Goal: Information Seeking & Learning: Learn about a topic

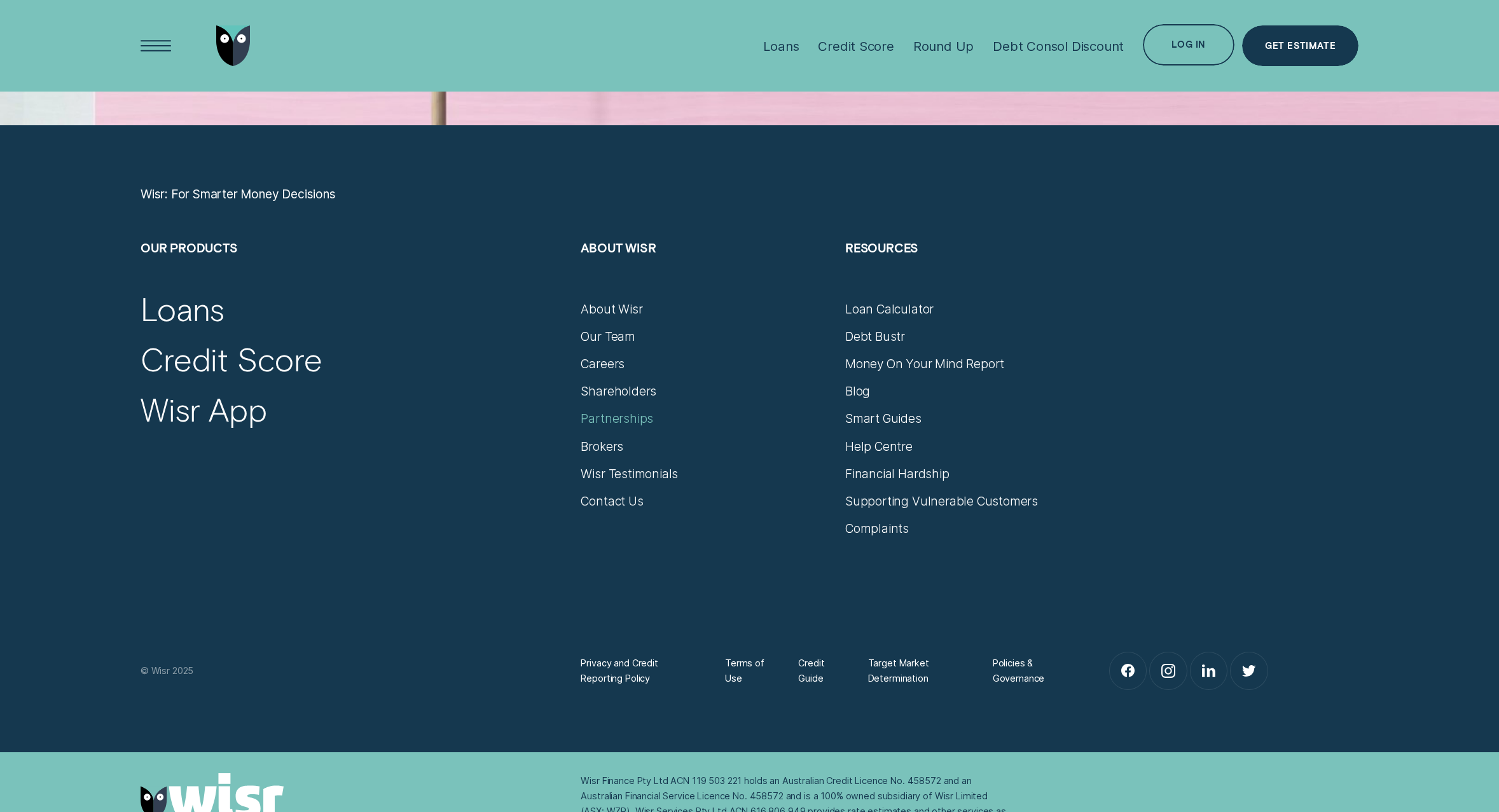
scroll to position [6674, 0]
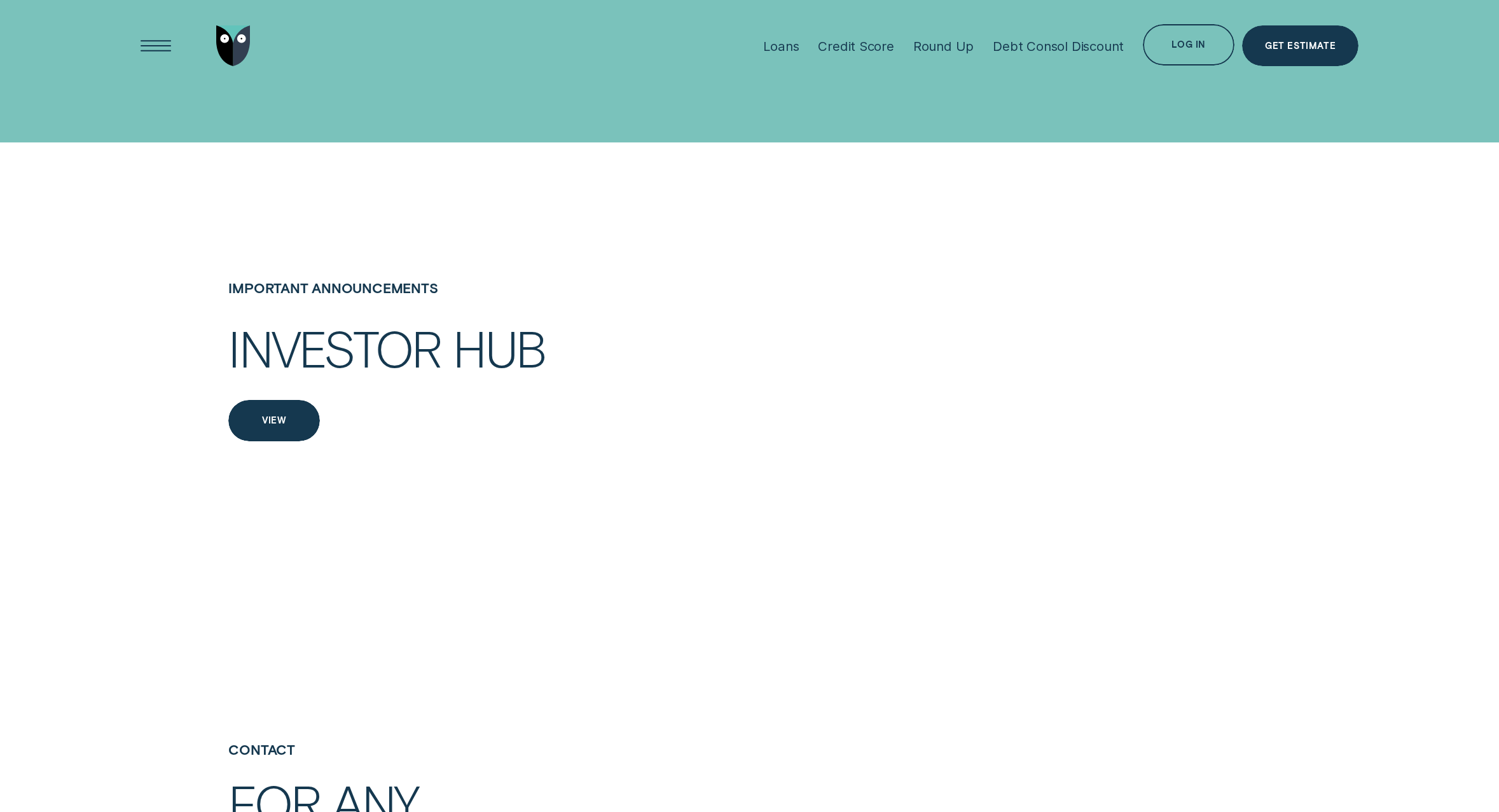
scroll to position [2544, 0]
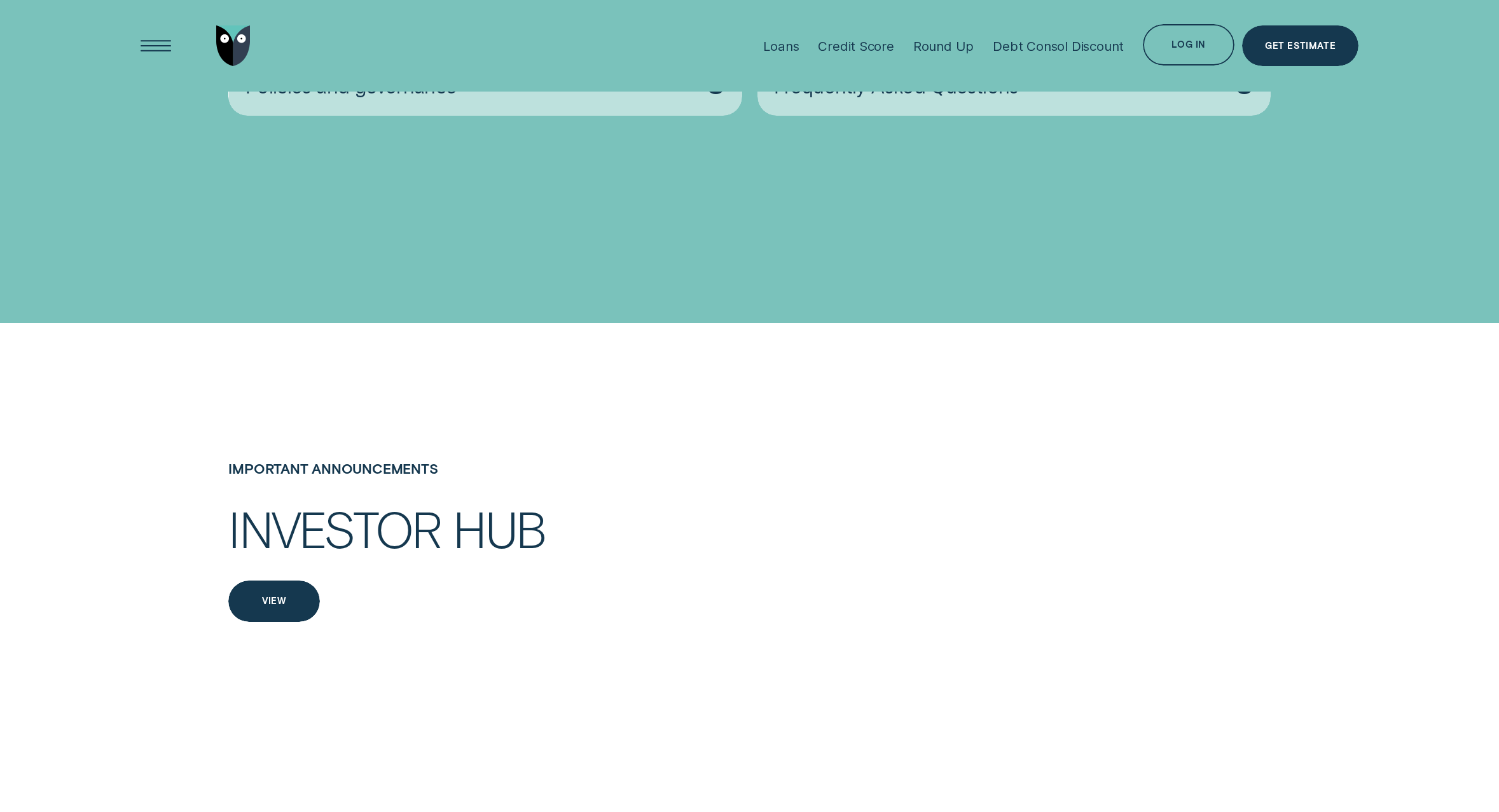
click at [298, 581] on div "View" at bounding box center [274, 601] width 92 height 41
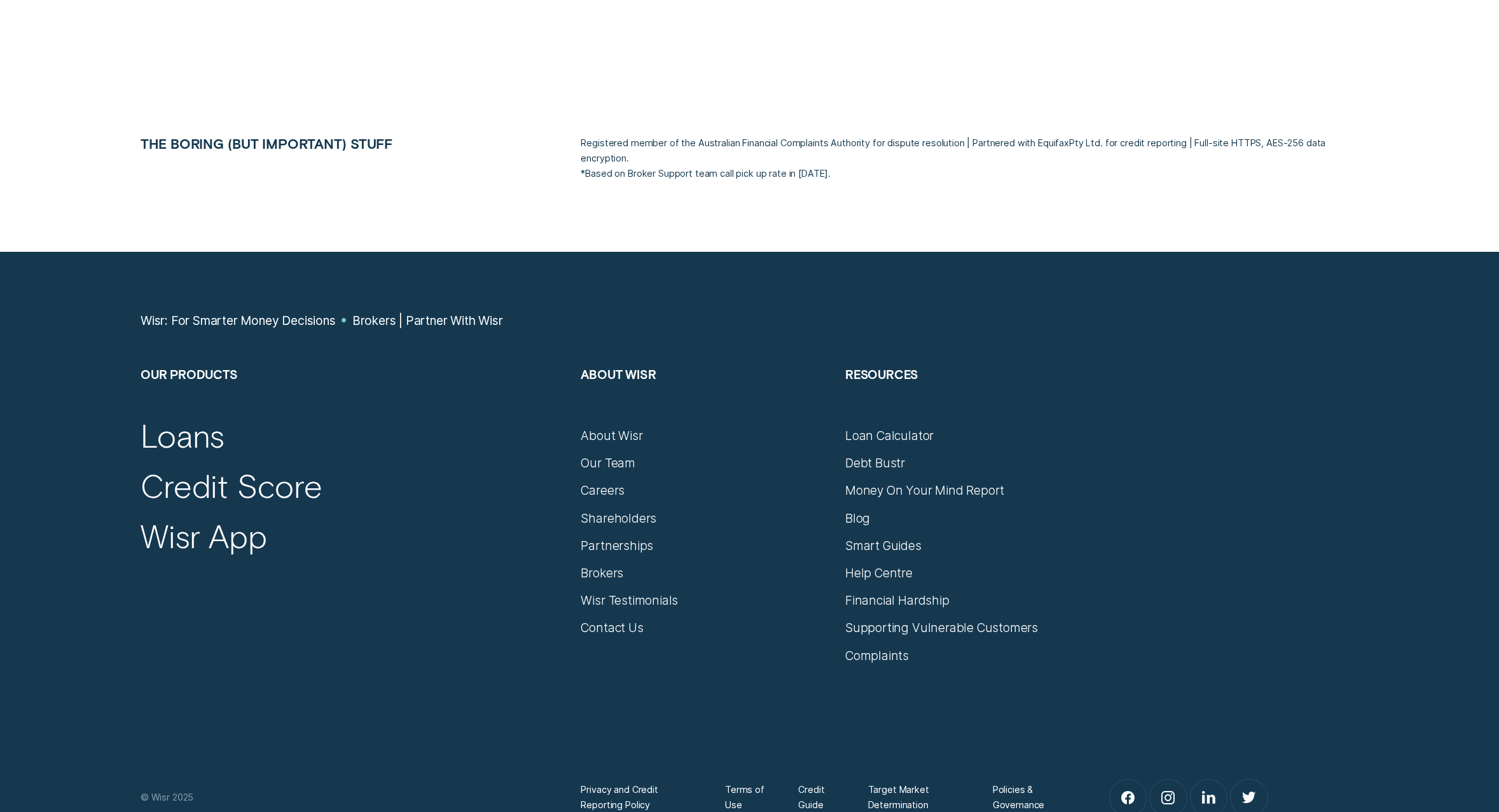
scroll to position [8203, 0]
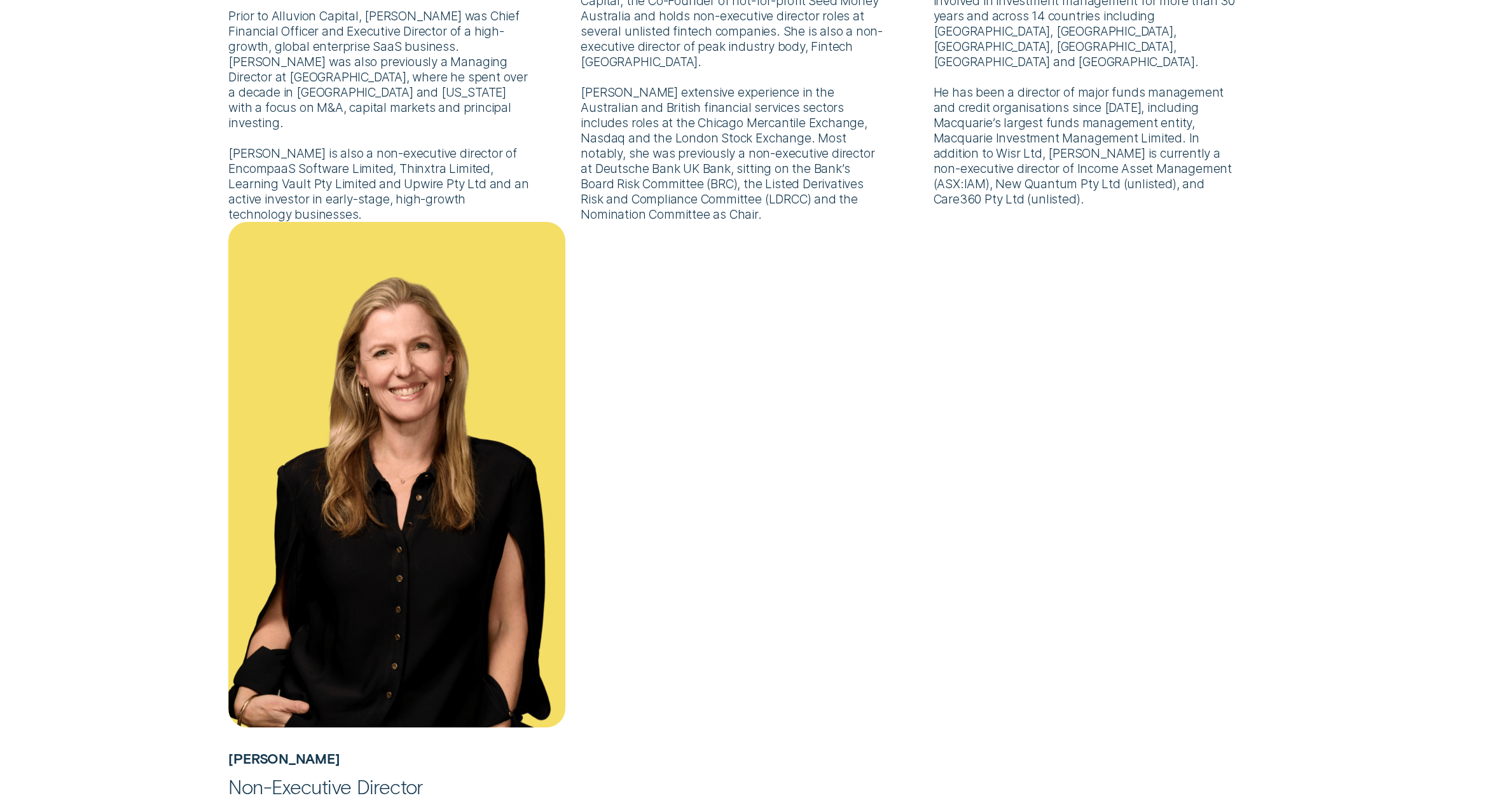
scroll to position [1208, 0]
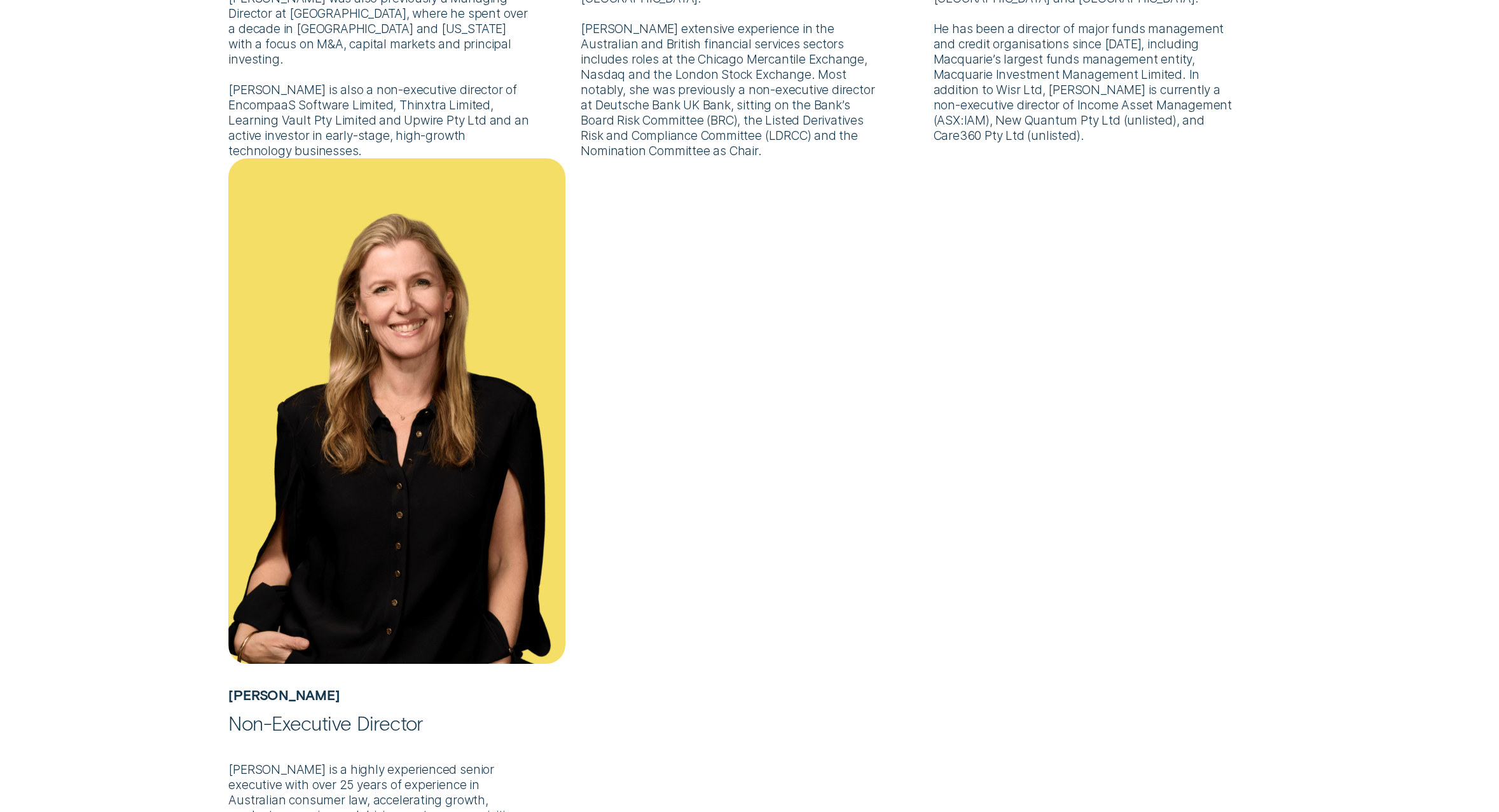
drag, startPoint x: 151, startPoint y: 266, endPoint x: 116, endPoint y: 253, distance: 37.3
click at [116, 253] on div "Matt Brown Non-Executive Chair Mr Brown is a highly experienced senior executiv…" at bounding box center [749, 166] width 1319 height 1894
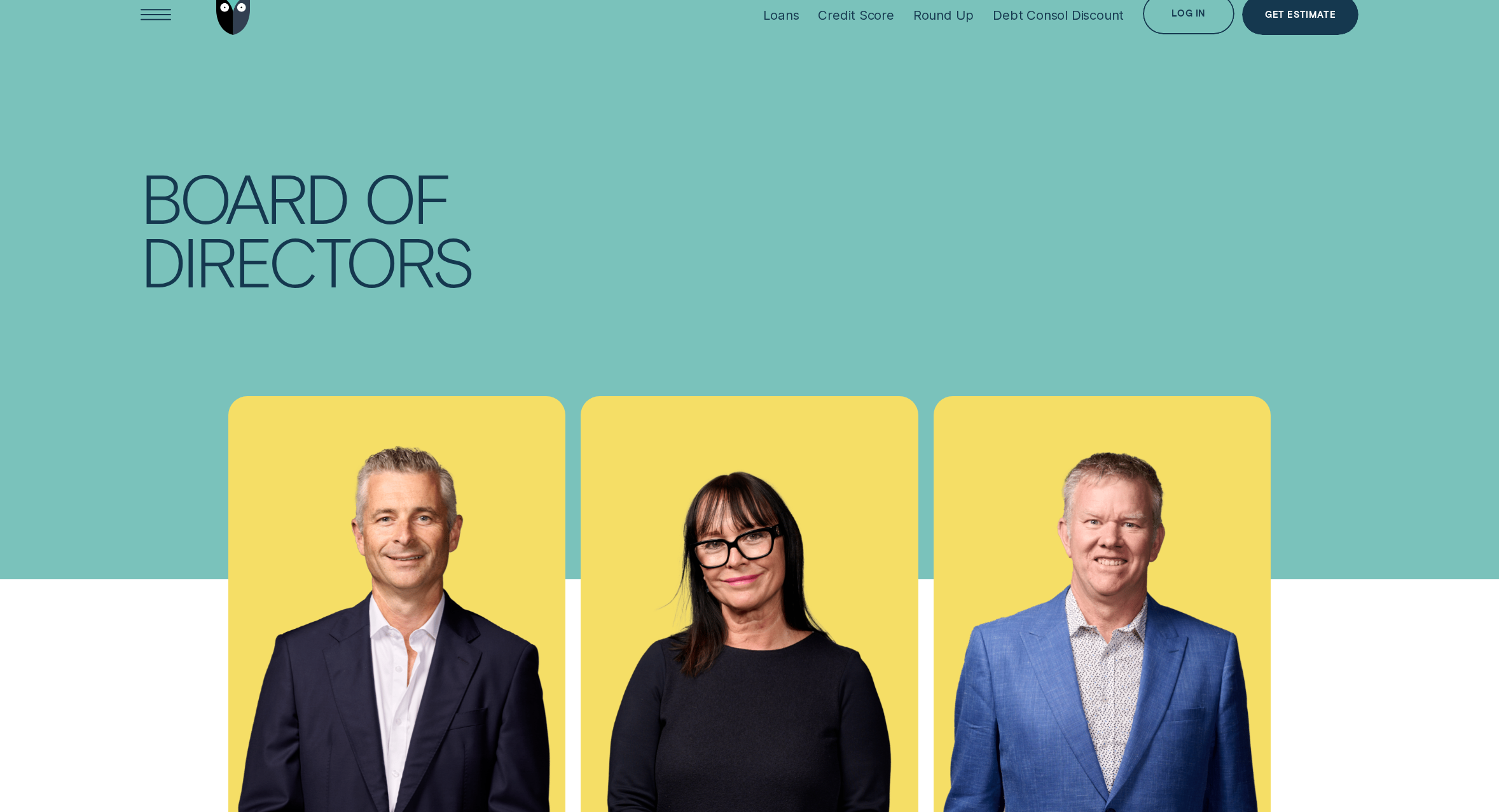
scroll to position [0, 0]
